Goal: Find specific page/section: Find specific page/section

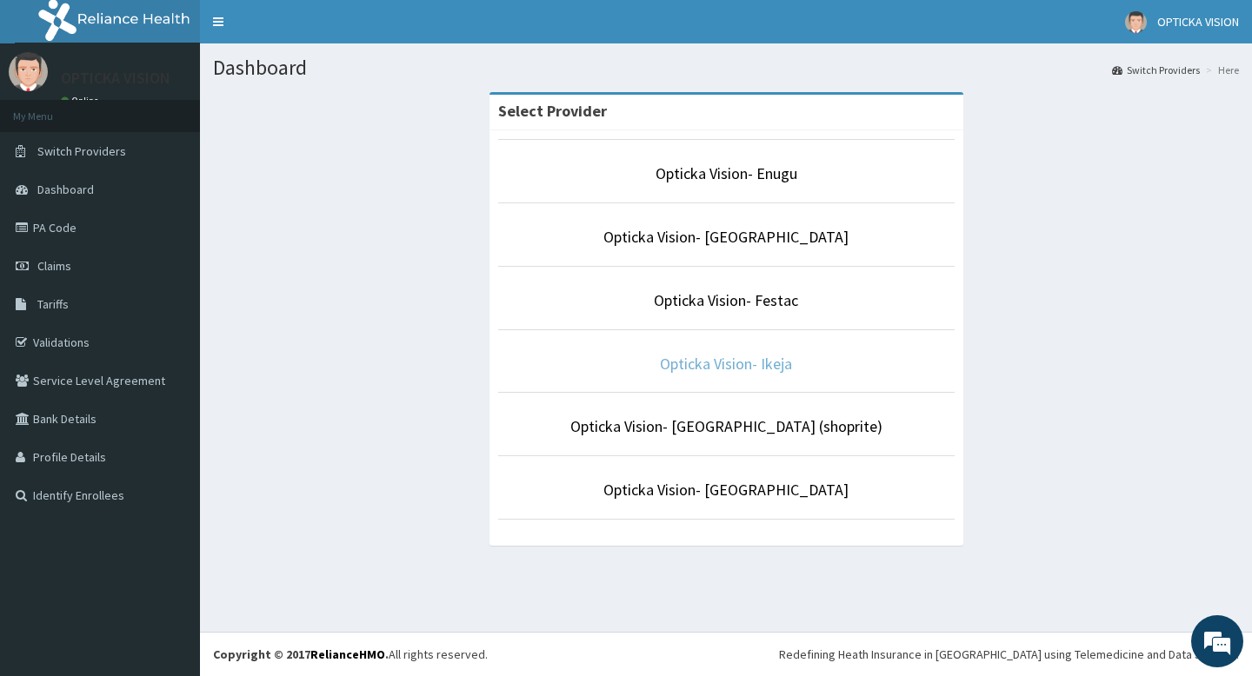
click at [717, 365] on link "Opticka Vision- Ikeja" at bounding box center [726, 364] width 132 height 20
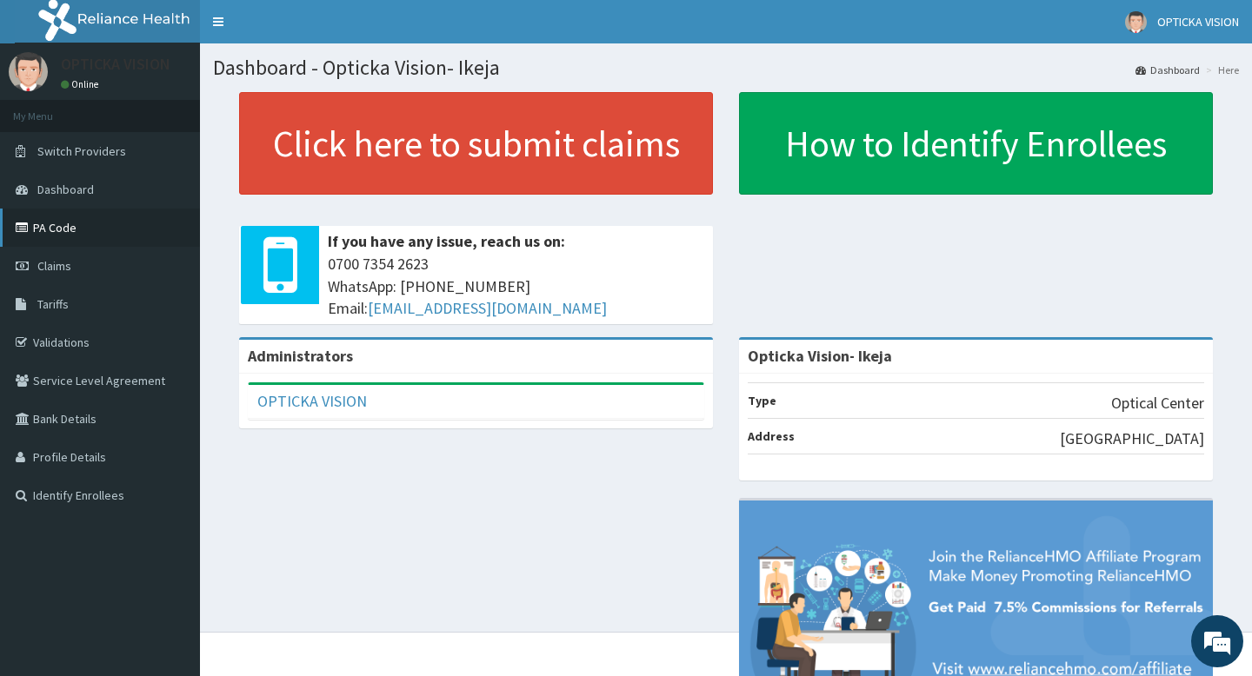
click at [50, 229] on link "PA Code" at bounding box center [100, 228] width 200 height 38
